Goal: Task Accomplishment & Management: Manage account settings

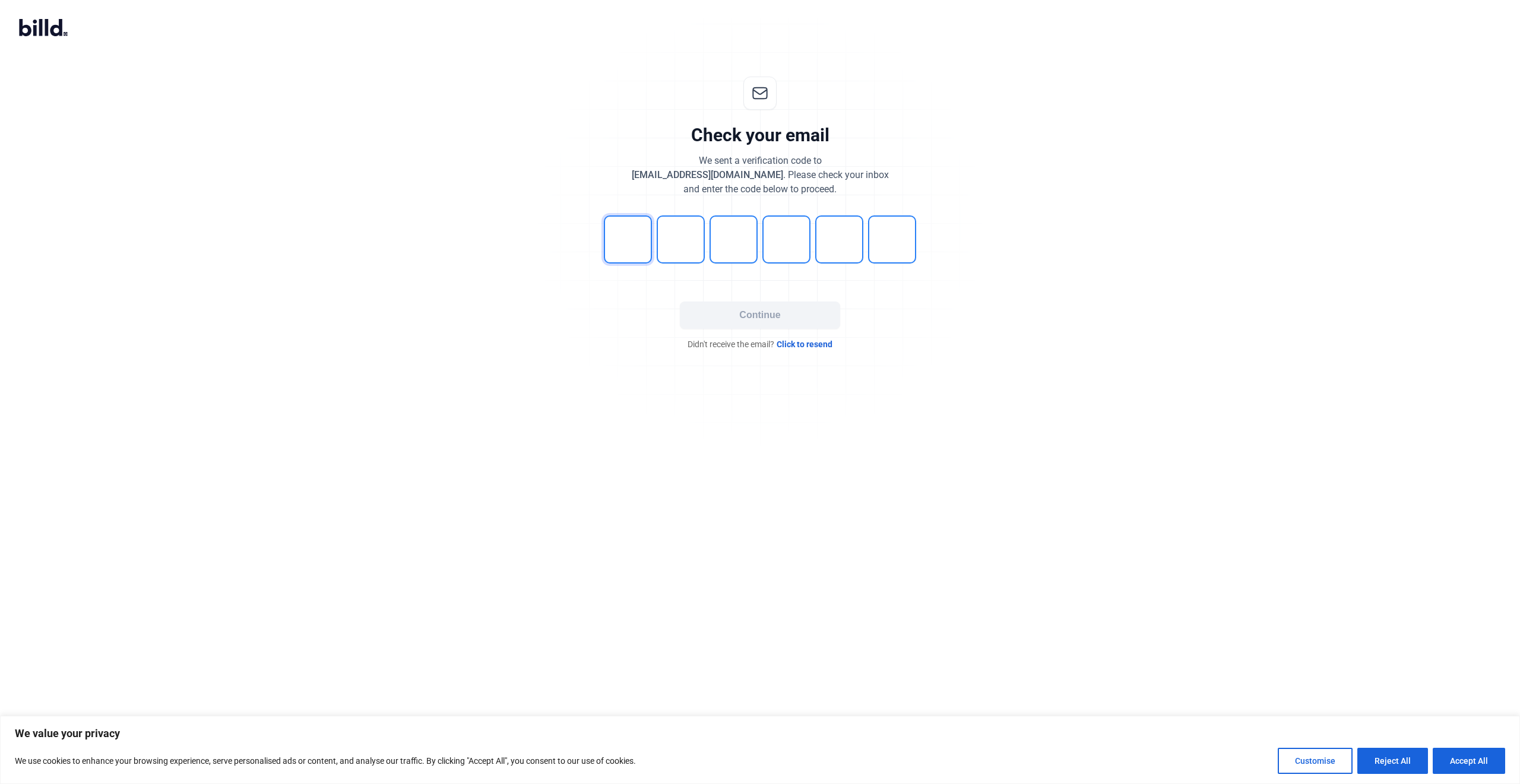
click at [614, 242] on input "tel" at bounding box center [628, 239] width 48 height 48
type input "5"
type input "9"
type input "6"
type input "4"
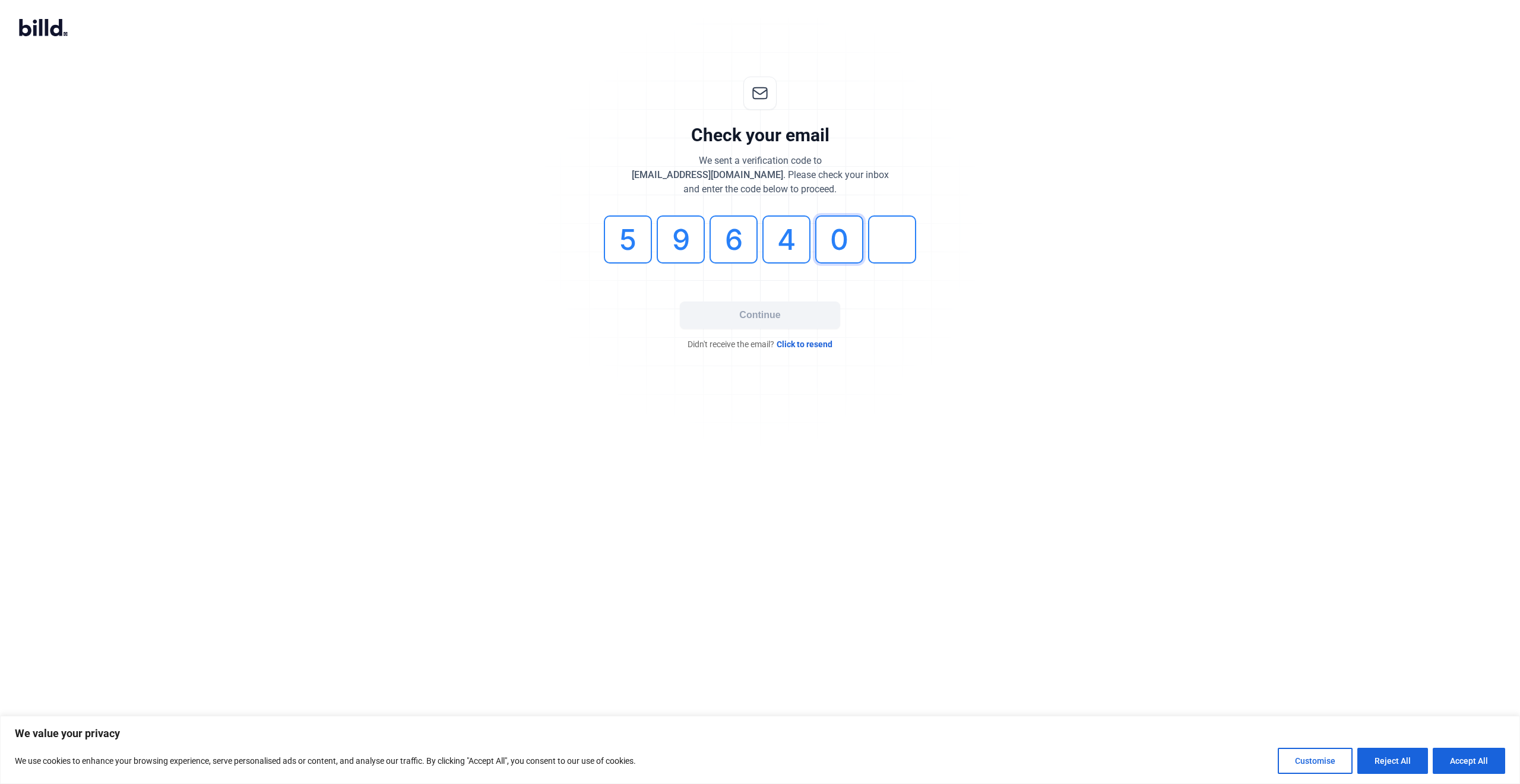
type input "0"
click at [744, 314] on button "Continue" at bounding box center [760, 315] width 161 height 27
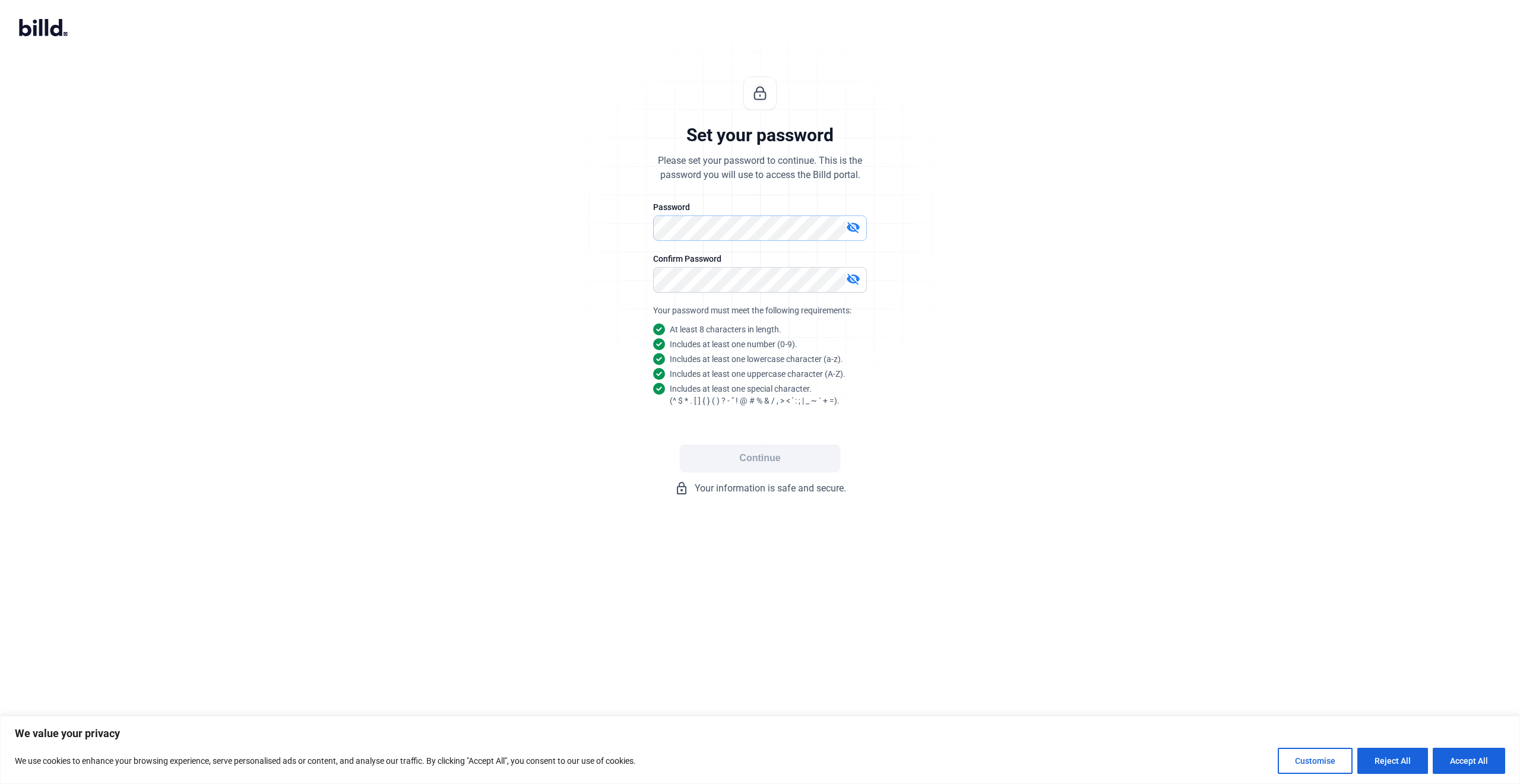
click at [628, 235] on div "Set your password Please set your password to continue. This is the password yo…" at bounding box center [760, 286] width 394 height 457
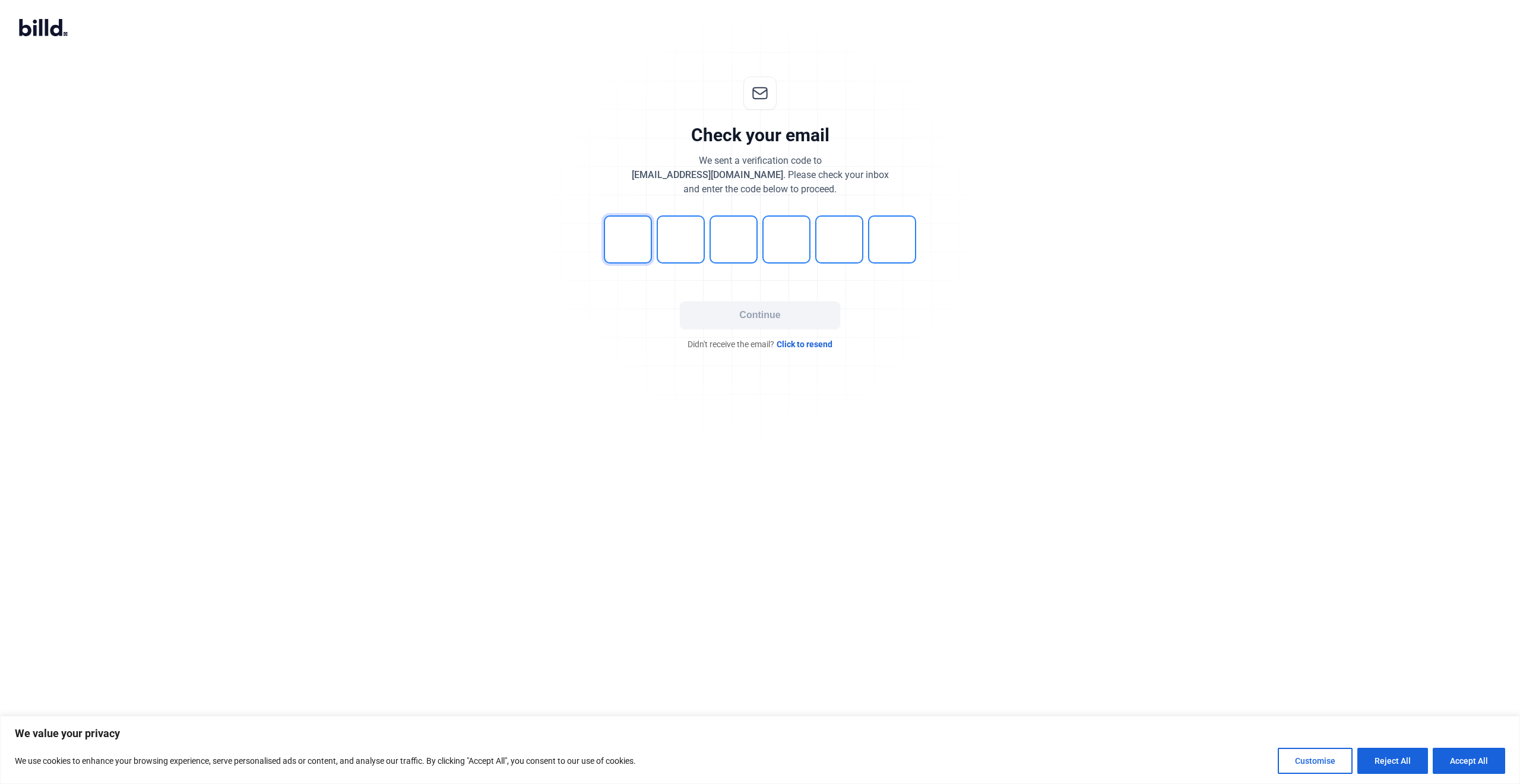
click at [622, 237] on input "tel" at bounding box center [628, 239] width 48 height 48
type input "8"
type input "7"
type input "6"
type input "8"
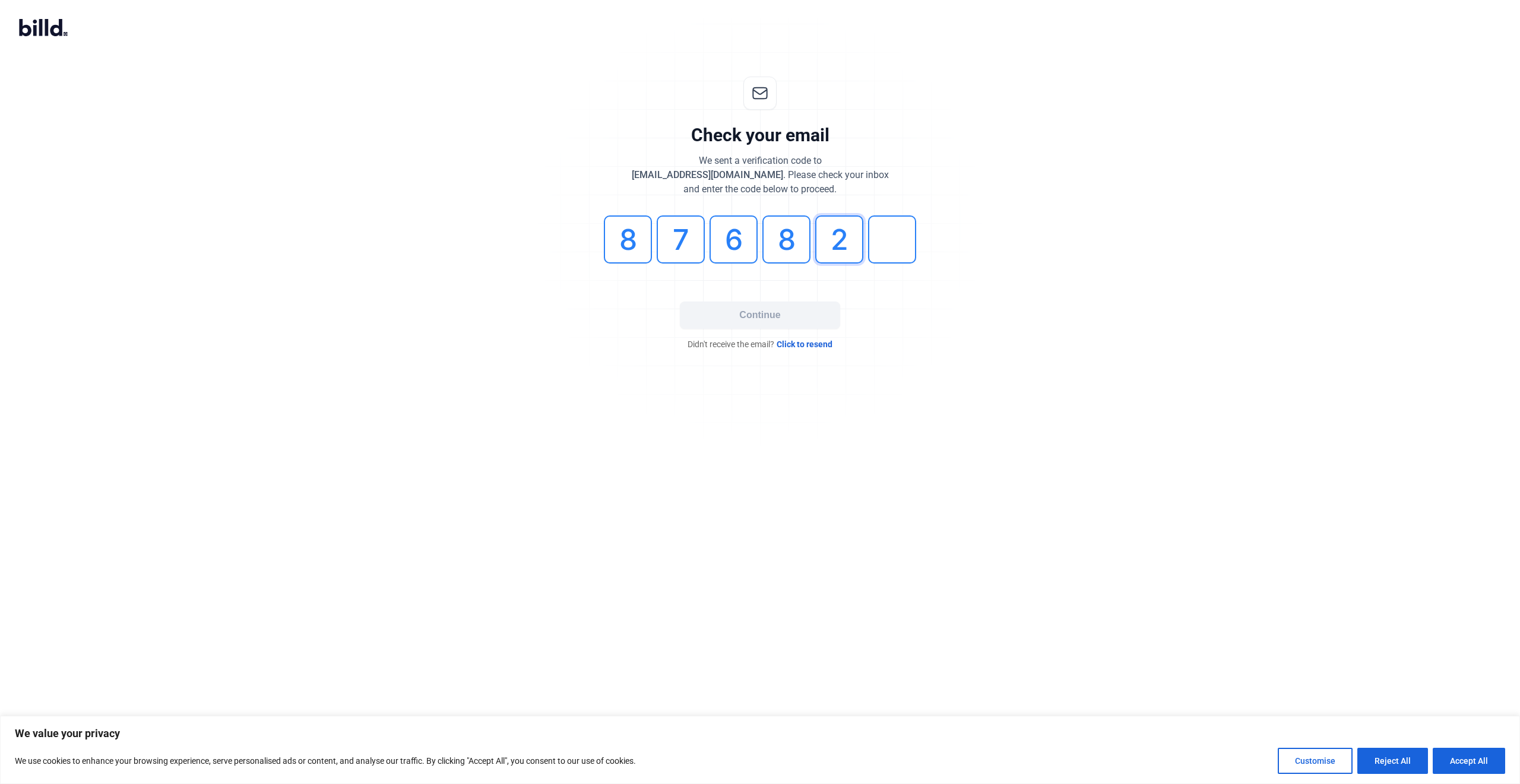
type input "2"
drag, startPoint x: 757, startPoint y: 311, endPoint x: 771, endPoint y: 313, distance: 14.1
click at [771, 313] on button "Continue" at bounding box center [760, 315] width 161 height 27
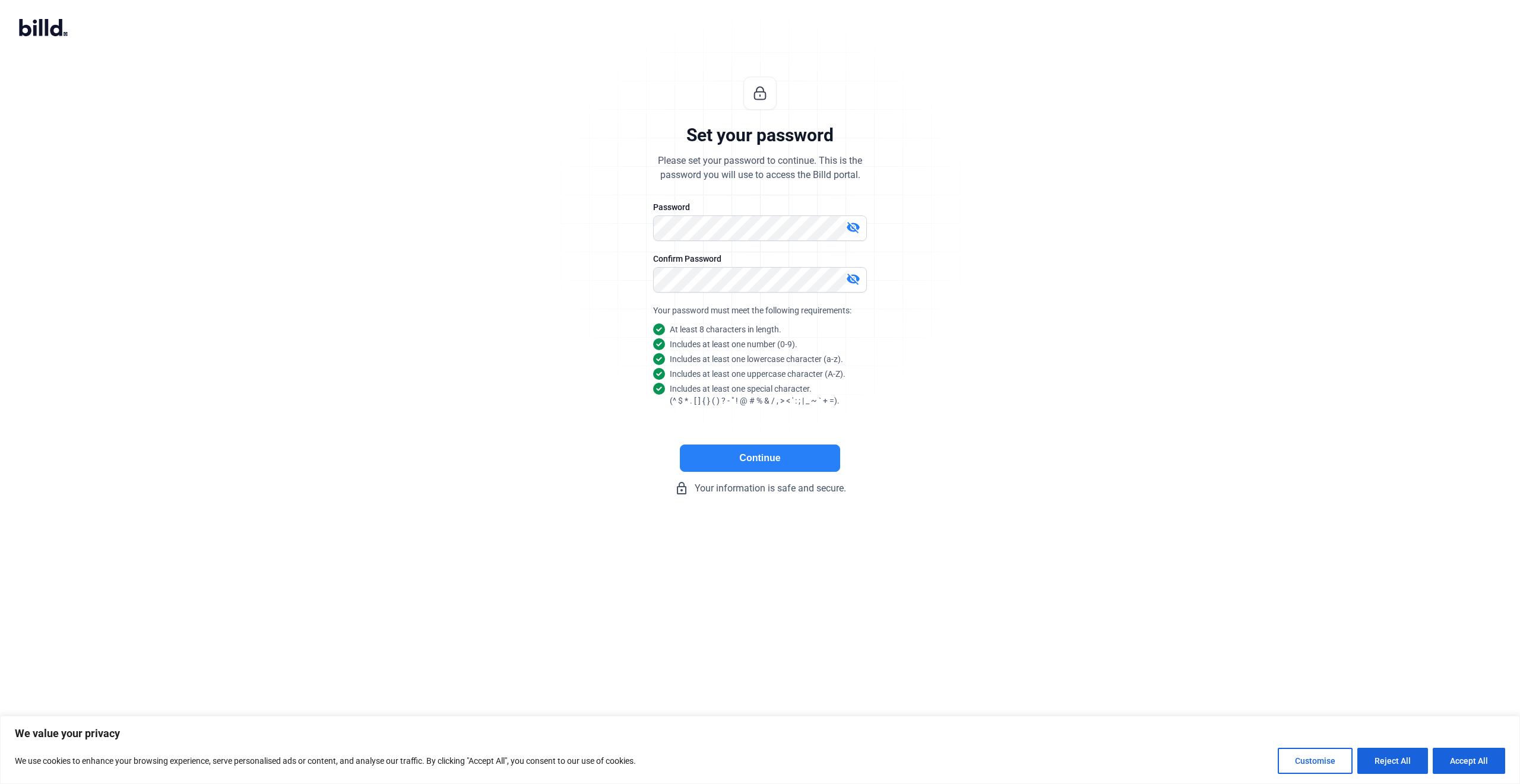
click at [791, 454] on button "Continue" at bounding box center [760, 458] width 161 height 27
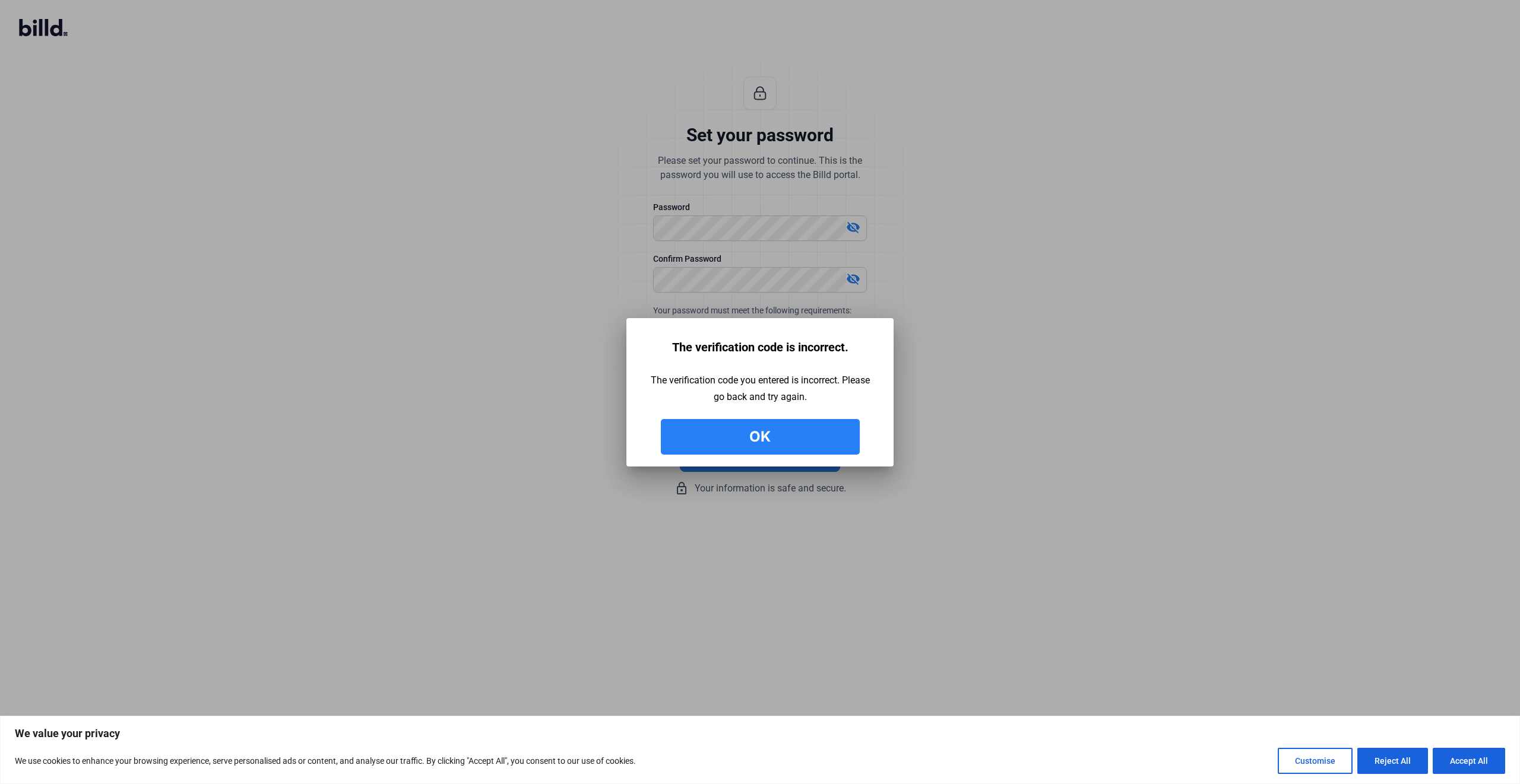
click at [779, 435] on button "Ok" at bounding box center [760, 437] width 199 height 36
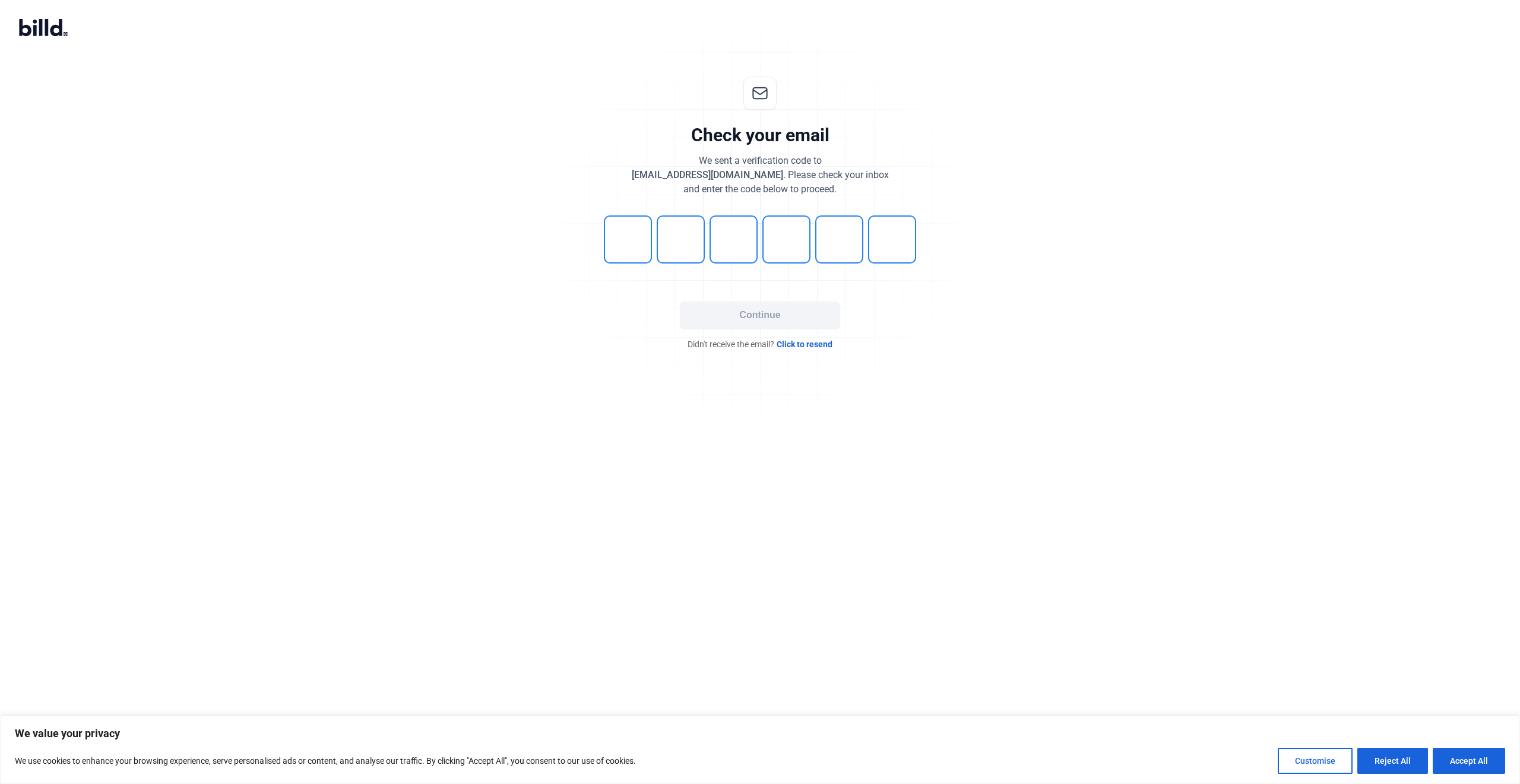
click at [652, 228] on div at bounding box center [760, 239] width 356 height 48
click at [637, 241] on input "tel" at bounding box center [628, 239] width 48 height 48
type input "1"
type input "2"
type input "5"
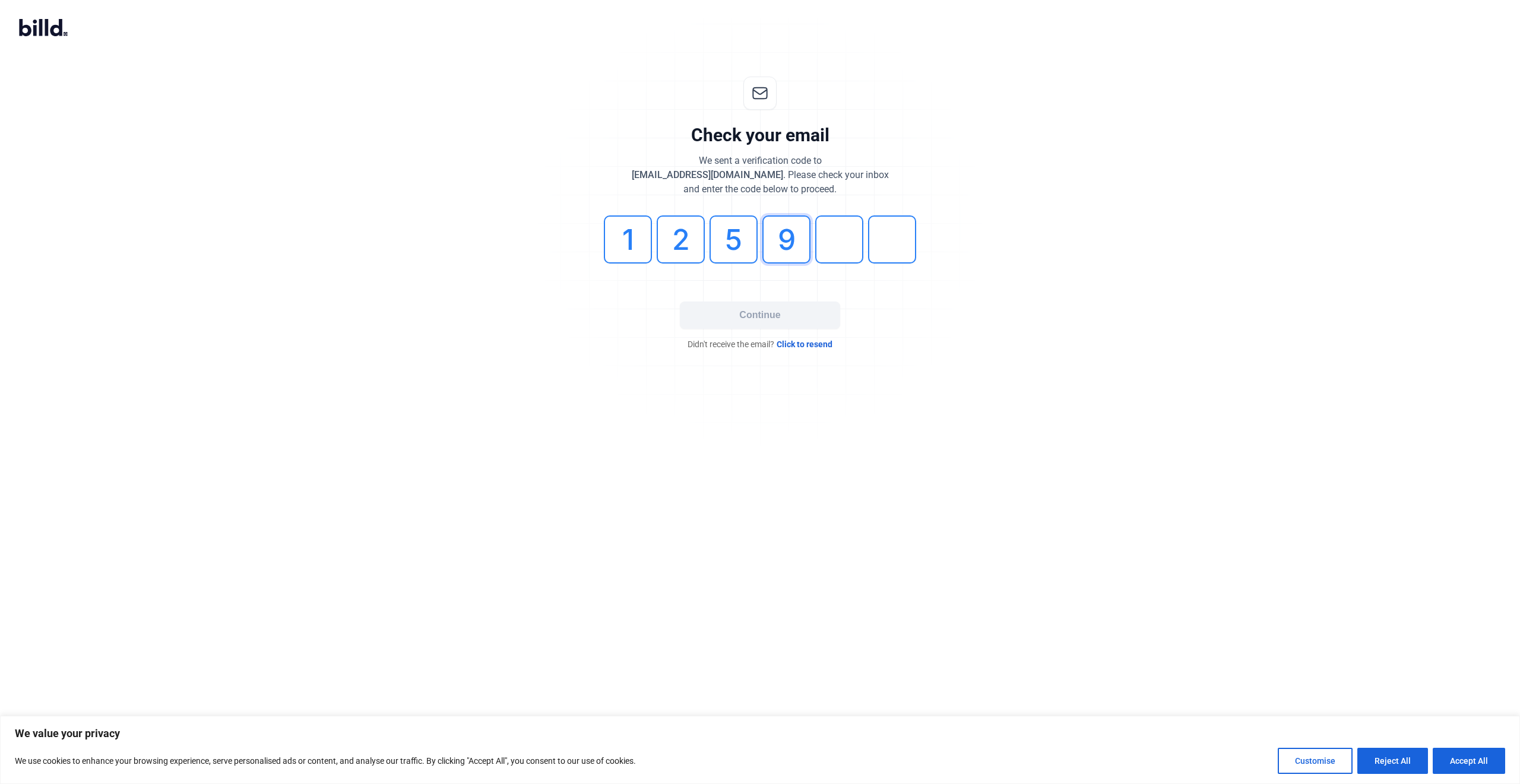
type input "9"
type input "2"
type input "6"
click at [786, 312] on button "Continue" at bounding box center [760, 315] width 161 height 27
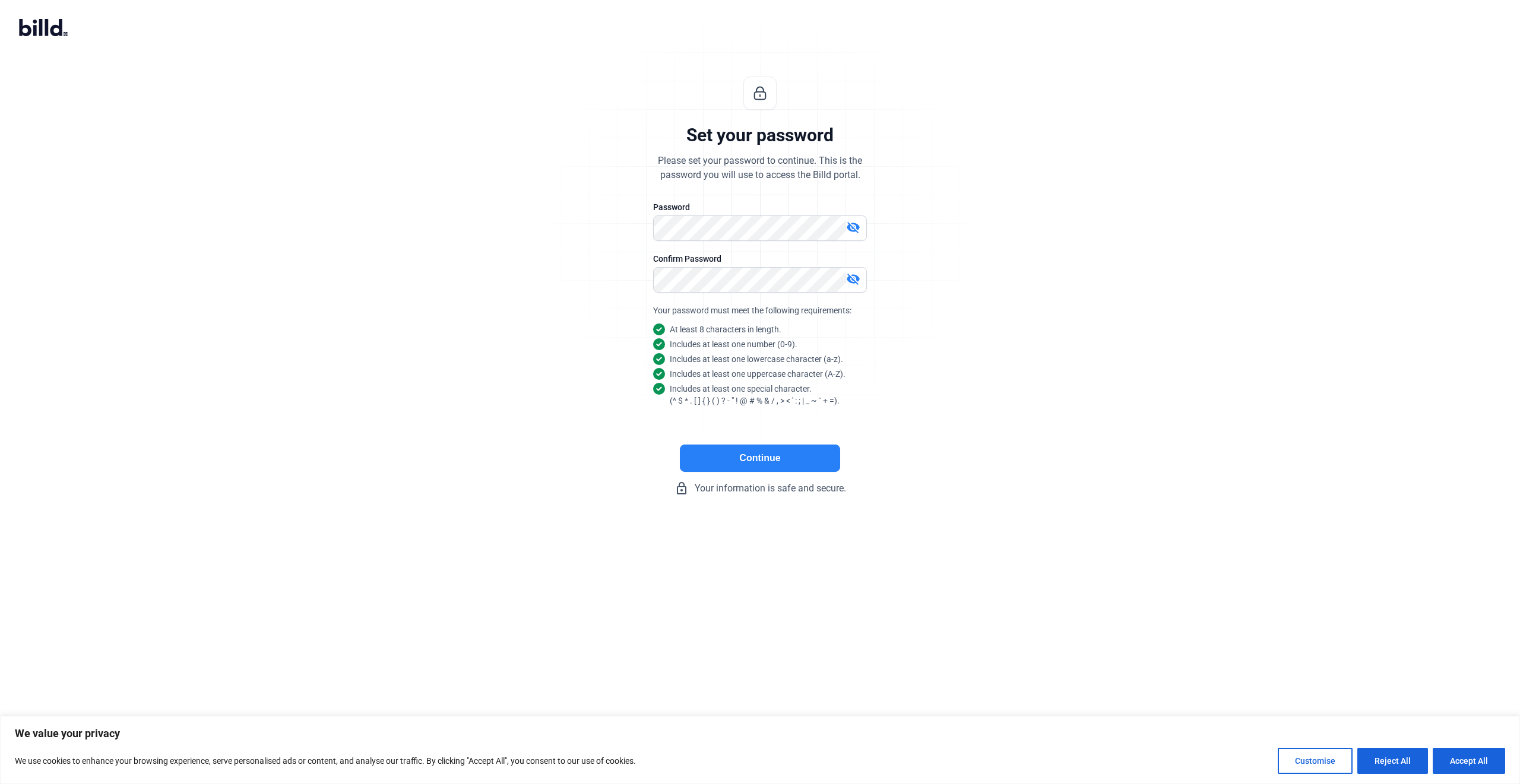
click at [783, 463] on button "Continue" at bounding box center [760, 458] width 161 height 27
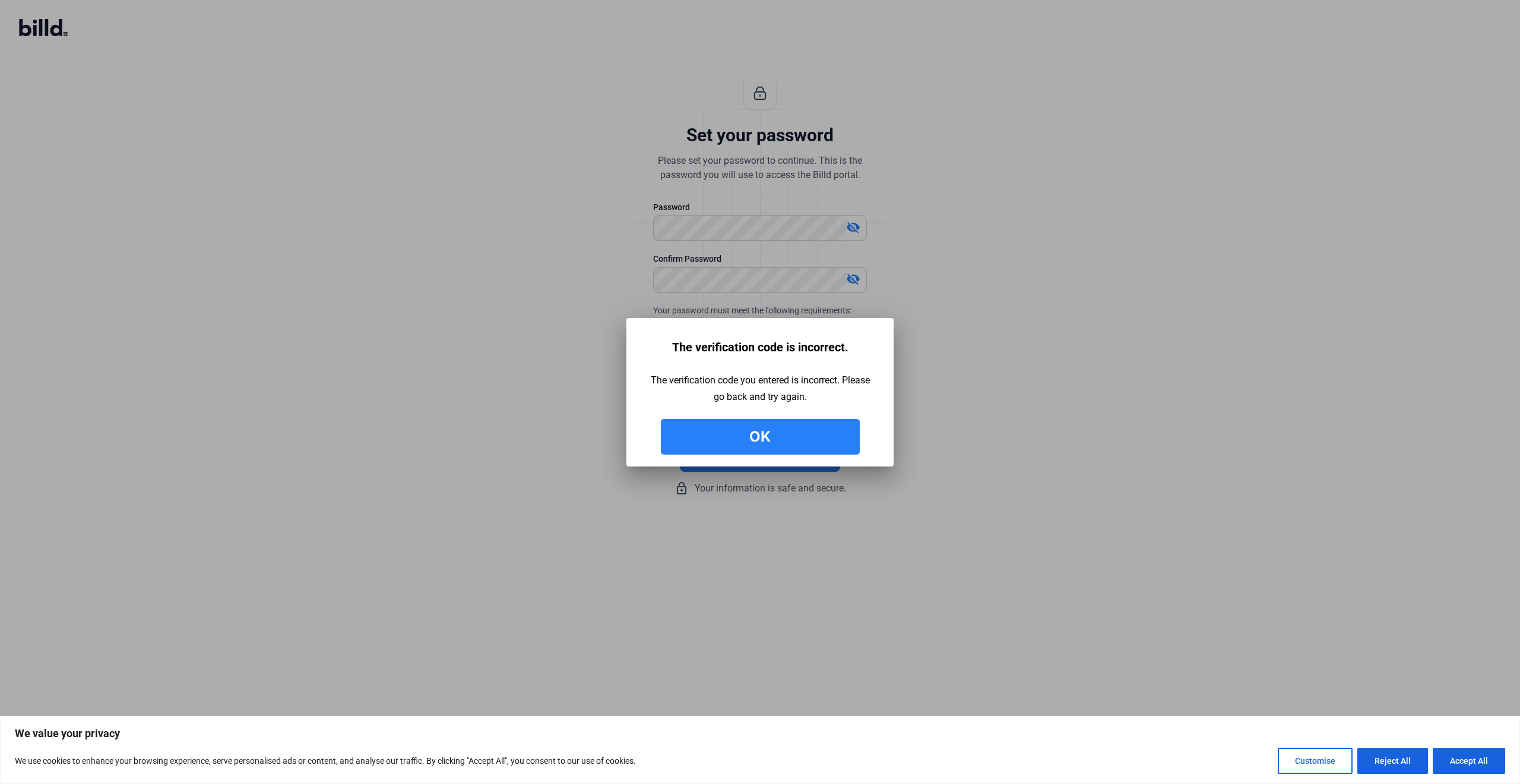
click at [752, 428] on button "Ok" at bounding box center [760, 437] width 199 height 36
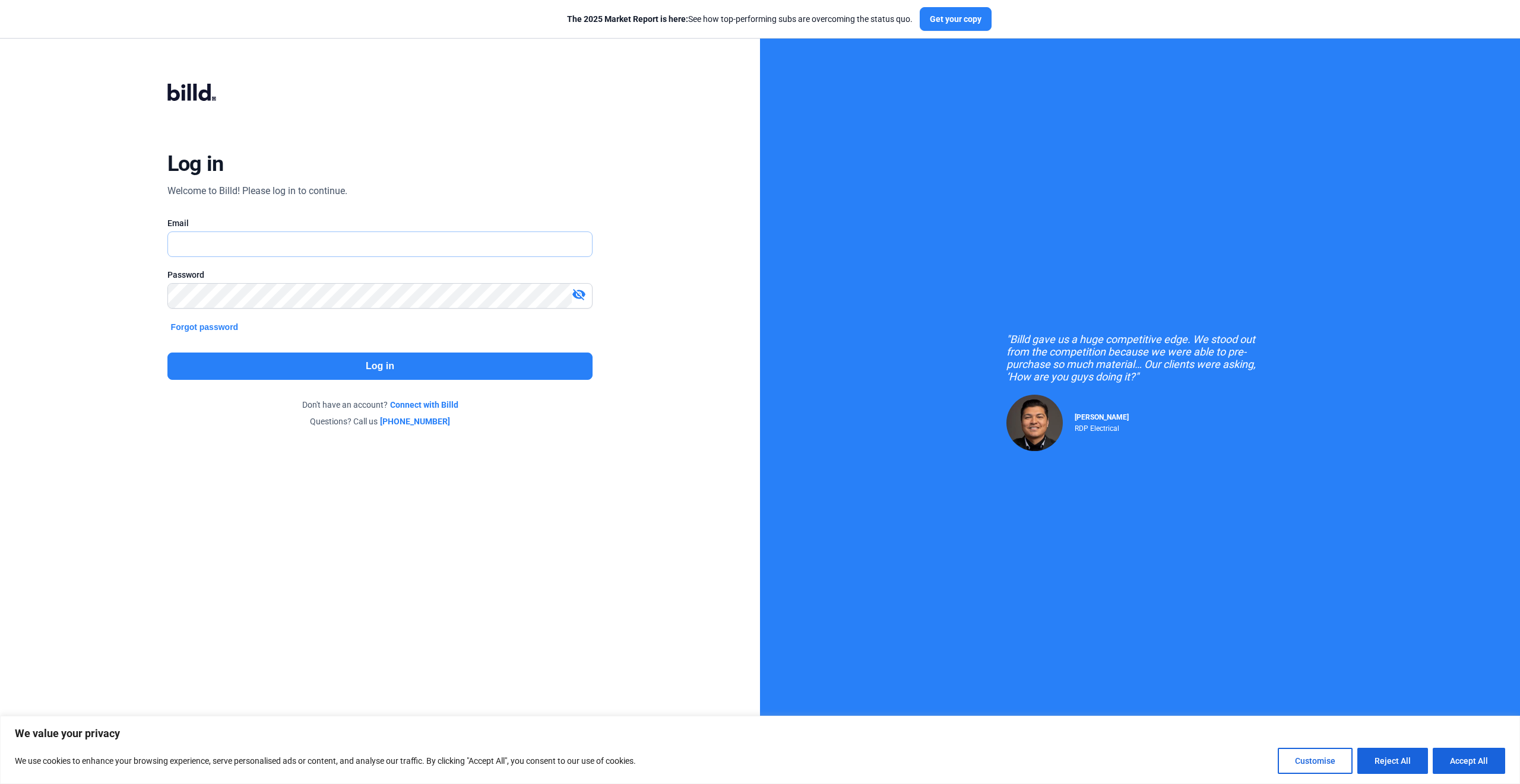
click at [202, 237] on input "text" at bounding box center [380, 245] width 425 height 24
click at [209, 234] on input "text" at bounding box center [380, 245] width 425 height 24
click at [205, 246] on input "text" at bounding box center [380, 245] width 425 height 24
type input "[EMAIL_ADDRESS][DOMAIN_NAME]"
click at [380, 358] on button "Log in" at bounding box center [380, 366] width 426 height 27
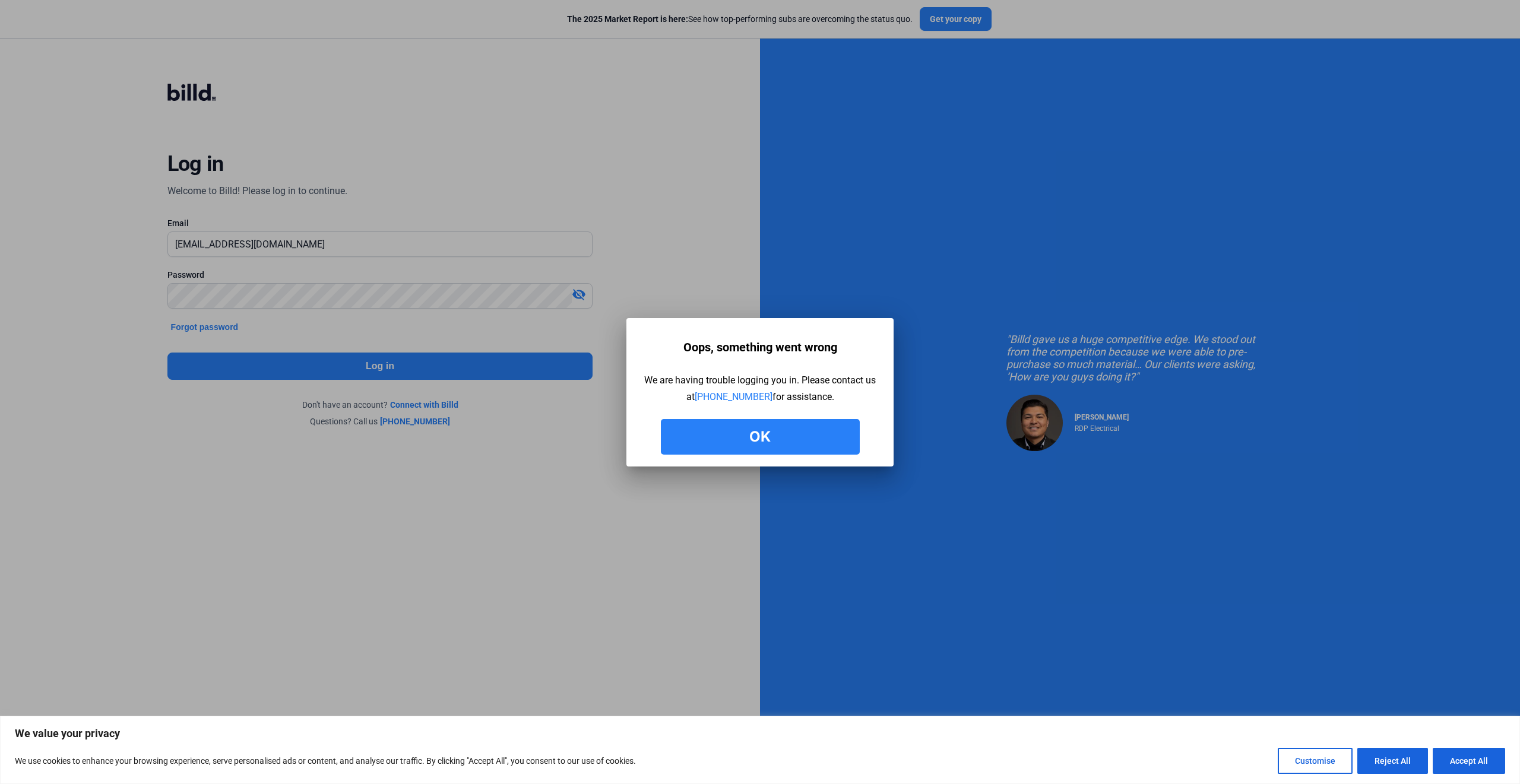
click at [732, 442] on button "Ok" at bounding box center [760, 437] width 199 height 36
